Goal: Find specific page/section: Find specific page/section

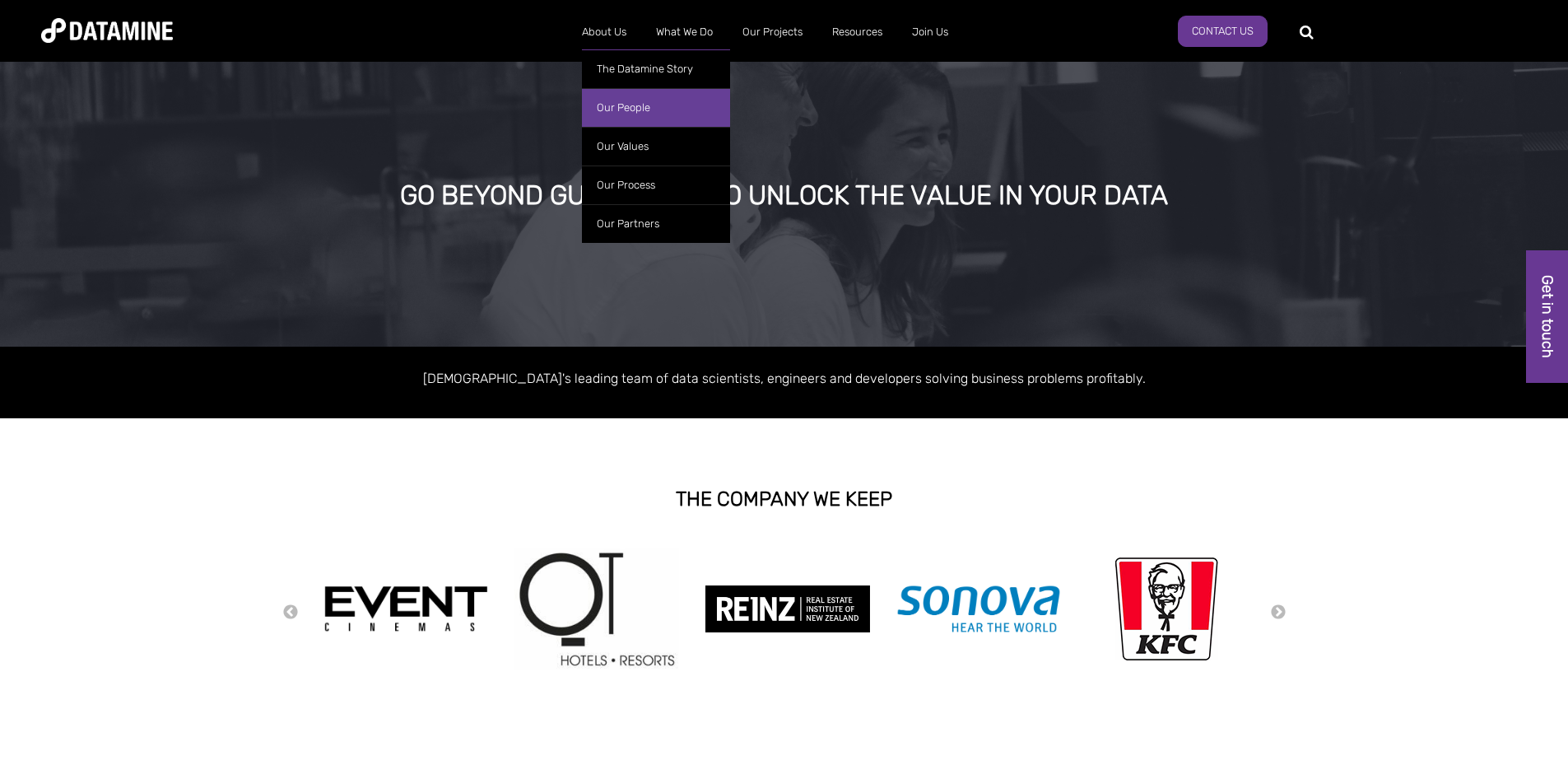
click at [621, 100] on link "Our People" at bounding box center [656, 108] width 148 height 38
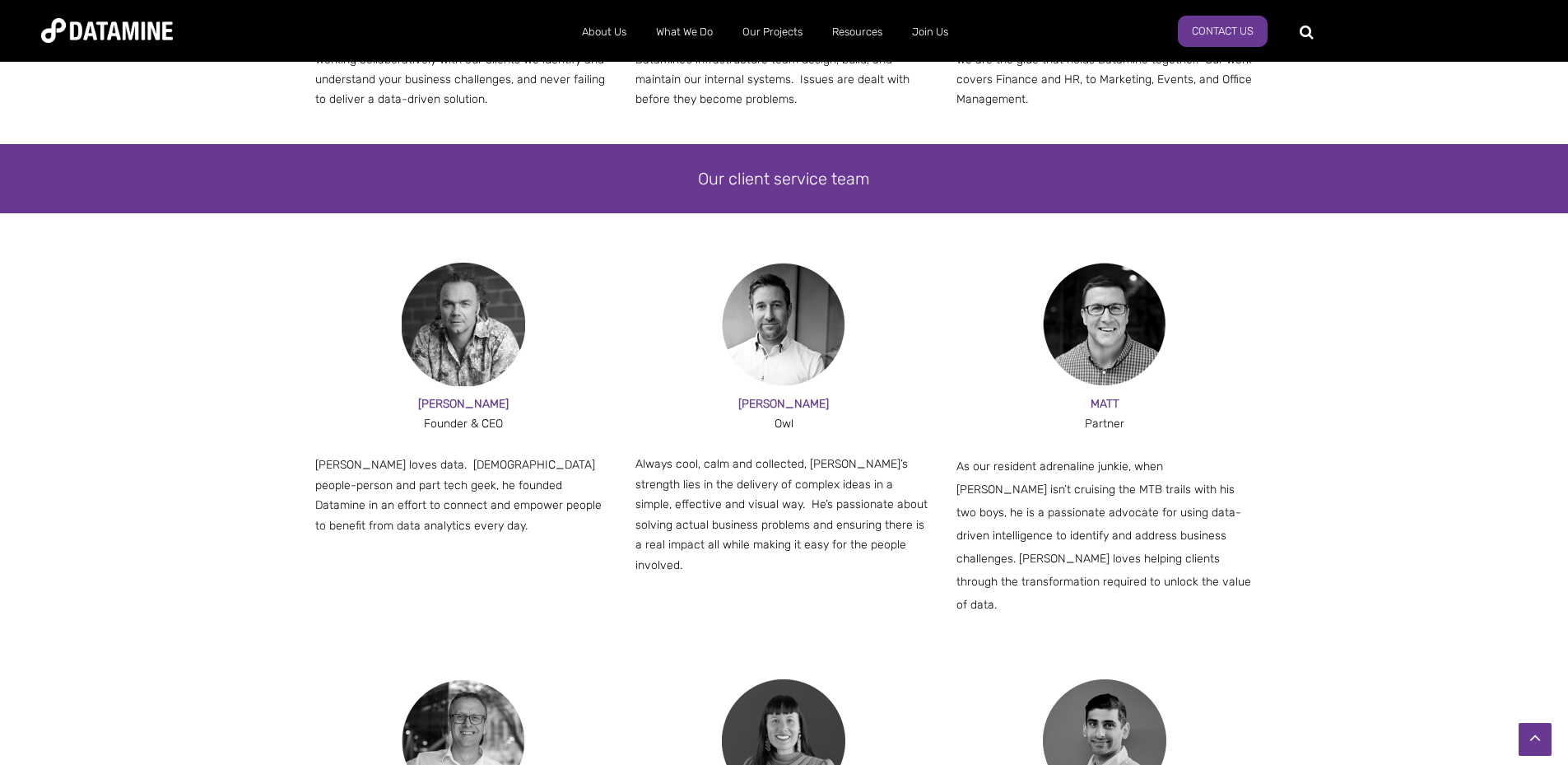
scroll to position [988, 0]
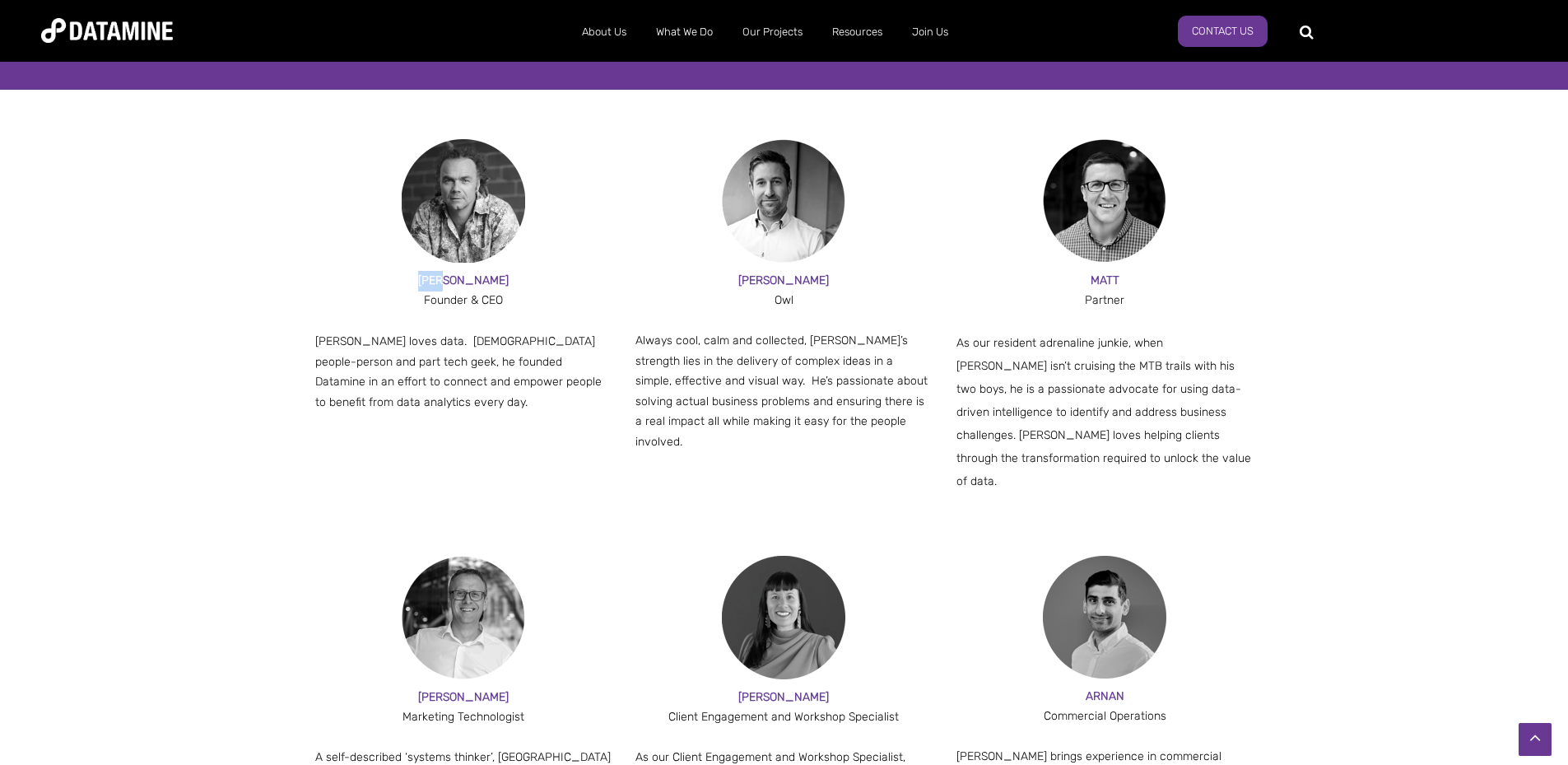
drag, startPoint x: 444, startPoint y: 280, endPoint x: 488, endPoint y: 280, distance: 44.0
click at [488, 280] on div "[PERSON_NAME]" at bounding box center [464, 282] width 297 height 21
click at [466, 282] on span "[PERSON_NAME]" at bounding box center [463, 281] width 91 height 14
click at [470, 249] on img at bounding box center [463, 200] width 123 height 123
click at [456, 282] on span "[PERSON_NAME]" at bounding box center [463, 281] width 91 height 14
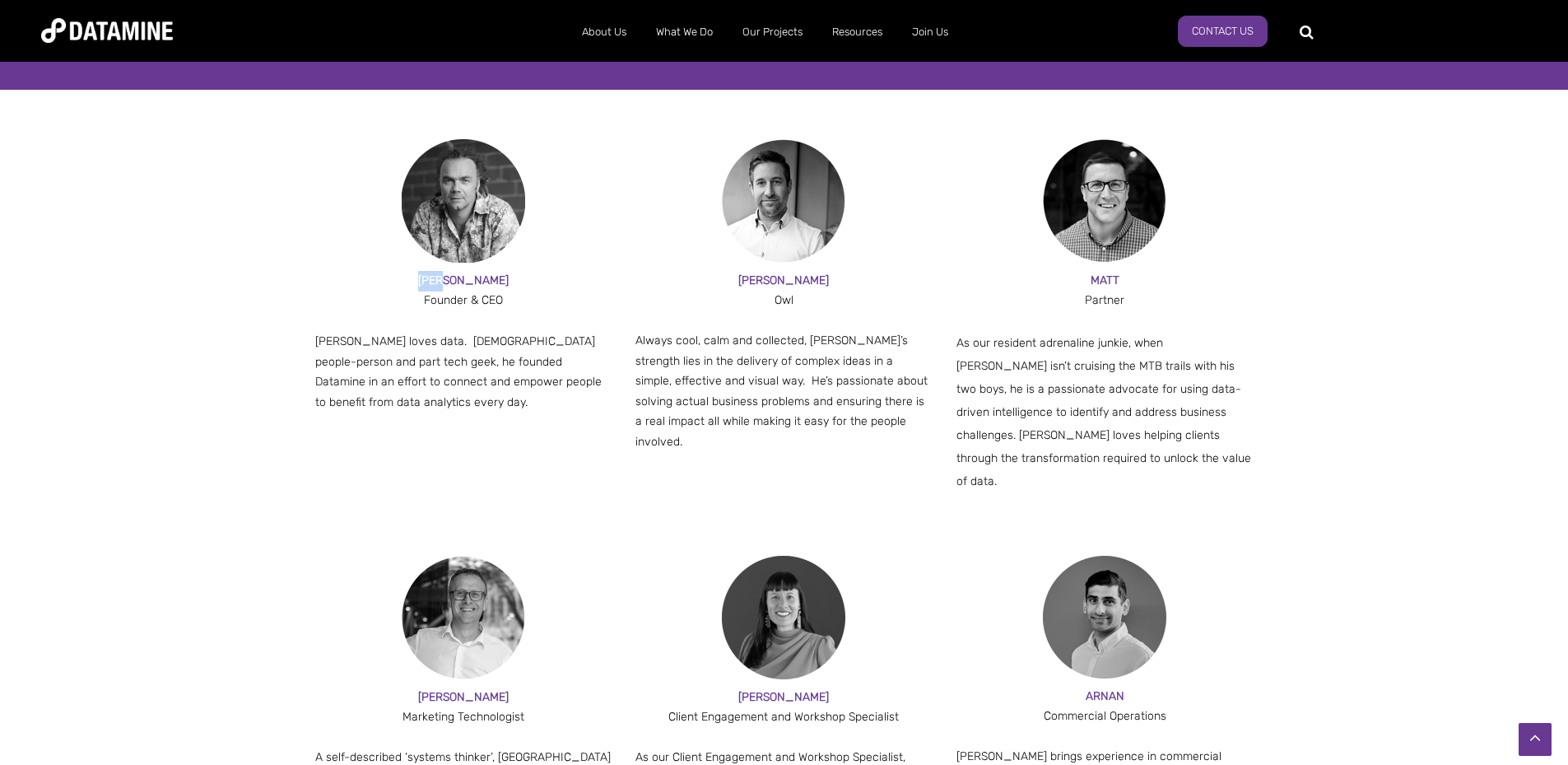
drag, startPoint x: 444, startPoint y: 282, endPoint x: 544, endPoint y: 278, distance: 100.1
click at [544, 278] on div "[PERSON_NAME]" at bounding box center [464, 282] width 297 height 21
copy span "[PERSON_NAME]"
